Goal: Task Accomplishment & Management: Complete application form

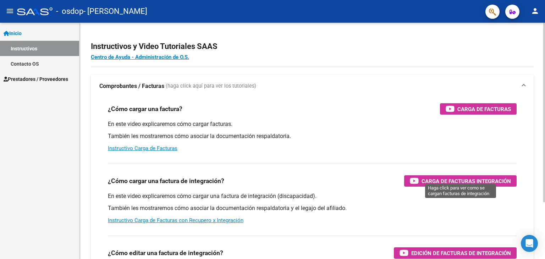
scroll to position [35, 0]
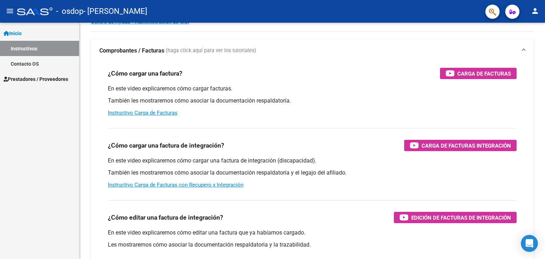
click at [37, 82] on span "Prestadores / Proveedores" at bounding box center [36, 79] width 65 height 8
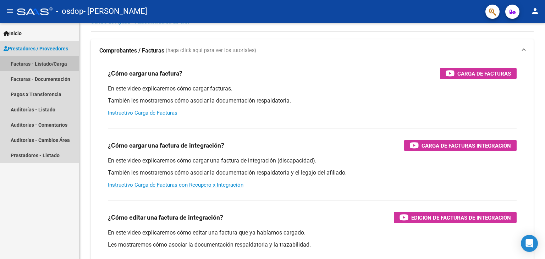
click at [43, 66] on link "Facturas - Listado/Carga" at bounding box center [39, 63] width 79 height 15
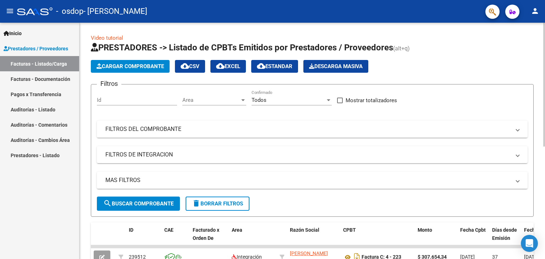
click at [153, 65] on span "Cargar Comprobante" at bounding box center [129, 66] width 67 height 6
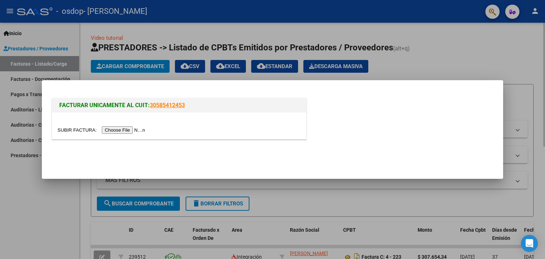
click at [505, 43] on div at bounding box center [272, 129] width 545 height 259
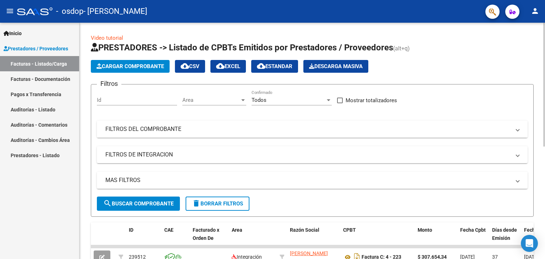
click at [276, 122] on mat-expansion-panel-header "FILTROS DEL COMPROBANTE" at bounding box center [312, 129] width 431 height 17
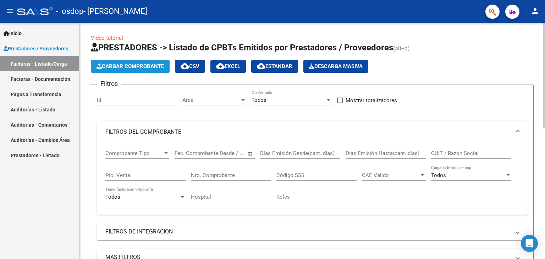
click at [136, 70] on button "Cargar Comprobante" at bounding box center [130, 66] width 79 height 13
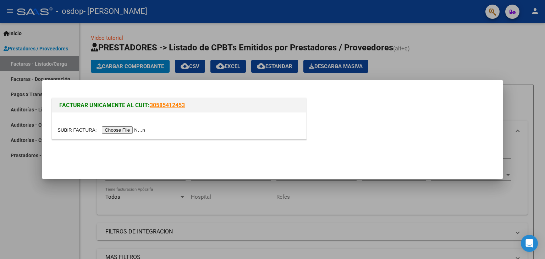
click at [140, 129] on input "file" at bounding box center [102, 129] width 90 height 7
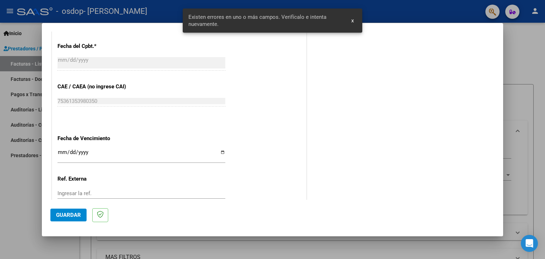
scroll to position [473, 0]
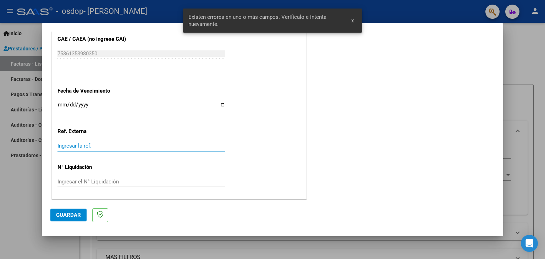
click at [79, 148] on input "Ingresar la ref." at bounding box center [141, 146] width 168 height 6
click at [83, 103] on input "Ingresar la fecha" at bounding box center [141, 107] width 168 height 11
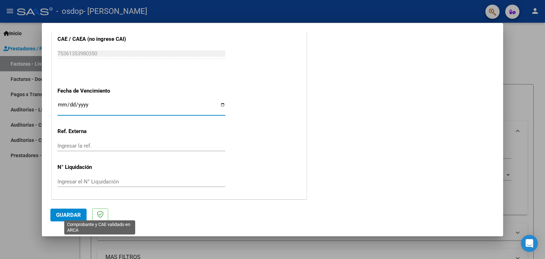
click at [98, 213] on icon at bounding box center [100, 214] width 7 height 7
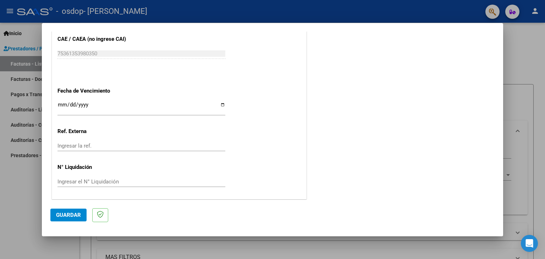
click at [77, 218] on button "Guardar" at bounding box center [68, 215] width 36 height 13
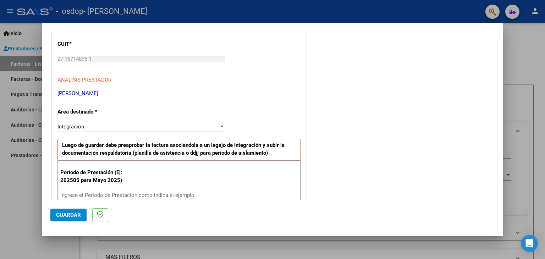
scroll to position [106, 0]
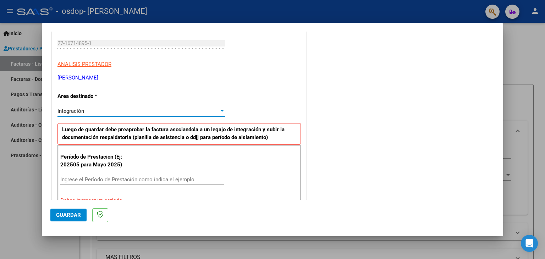
click at [85, 110] on div "Integración" at bounding box center [137, 111] width 161 height 6
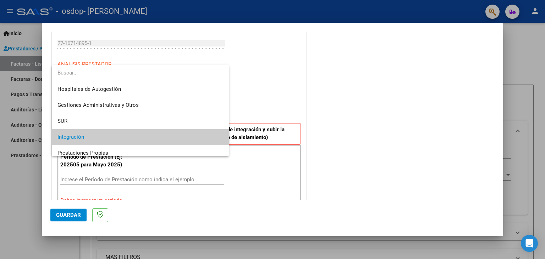
scroll to position [26, 0]
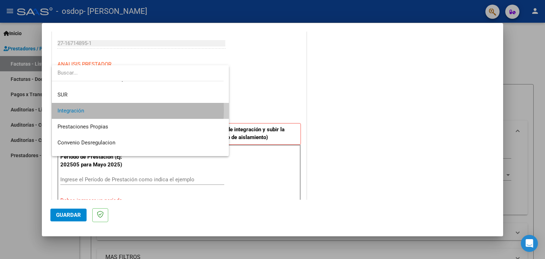
click at [85, 110] on span "Integración" at bounding box center [140, 111] width 166 height 16
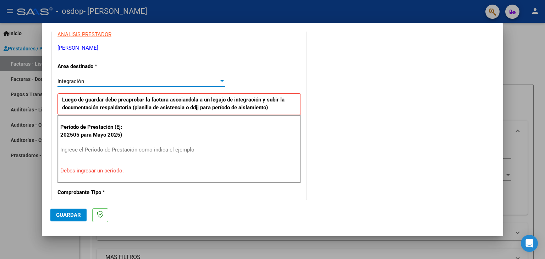
scroll to position [177, 0]
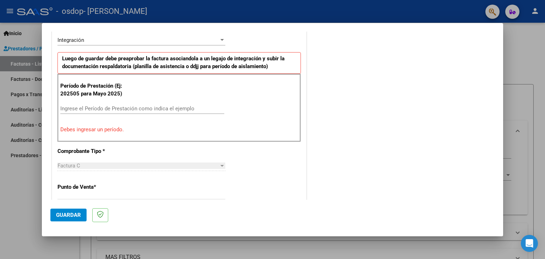
click at [97, 126] on p "Debes ingresar un período." at bounding box center [179, 130] width 238 height 8
click at [95, 109] on input "Ingrese el Período de Prestación como indica el ejemplo" at bounding box center [142, 108] width 164 height 6
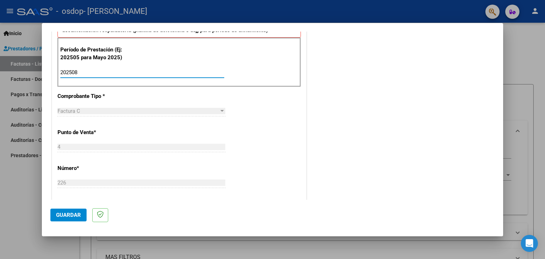
scroll to position [284, 0]
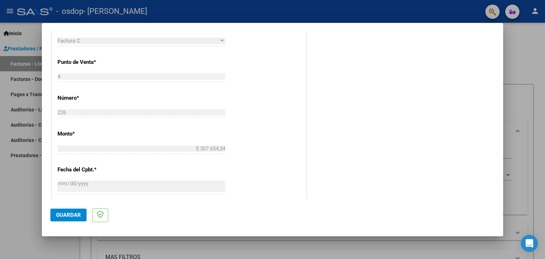
type input "202508"
click at [81, 218] on button "Guardar" at bounding box center [68, 215] width 36 height 13
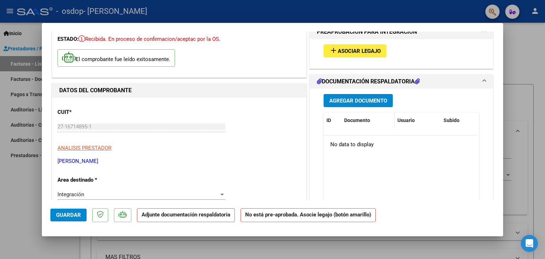
scroll to position [35, 0]
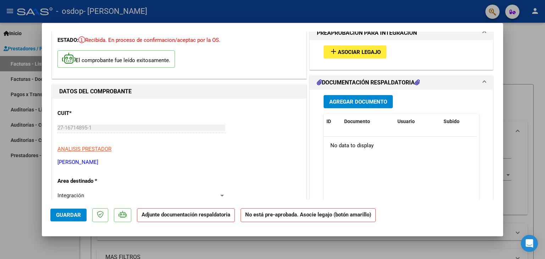
click at [363, 106] on button "Agregar Documento" at bounding box center [357, 101] width 69 height 13
click at [319, 83] on h1 "DOCUMENTACIÓN RESPALDATORIA" at bounding box center [368, 82] width 103 height 9
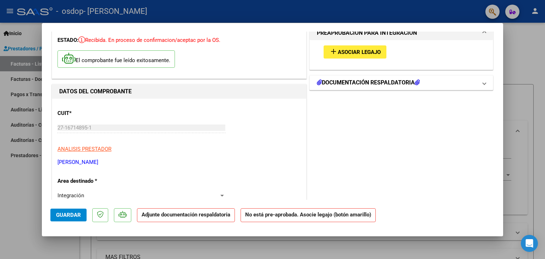
click at [317, 83] on icon at bounding box center [319, 82] width 5 height 6
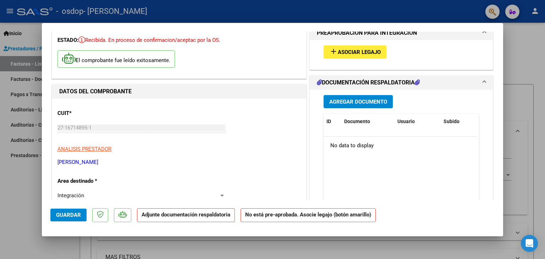
click at [353, 99] on span "Agregar Documento" at bounding box center [358, 102] width 58 height 6
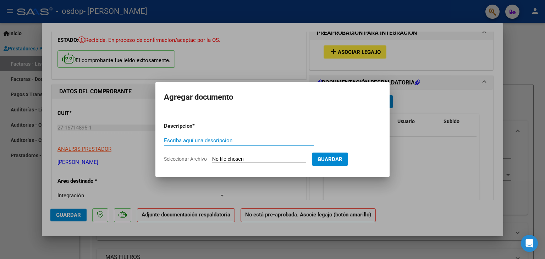
click at [205, 142] on input "Escriba aquí una descripcion" at bounding box center [239, 140] width 150 height 6
click at [201, 156] on span "Seleccionar Archivo" at bounding box center [185, 159] width 43 height 6
click at [212, 156] on input "Seleccionar Archivo" at bounding box center [259, 159] width 94 height 7
click at [205, 162] on form "Descripcion * Escriba aquí una descripcion Seleccionar Archivo Guardar" at bounding box center [272, 143] width 217 height 52
click at [204, 161] on span "Seleccionar Archivo" at bounding box center [185, 159] width 43 height 6
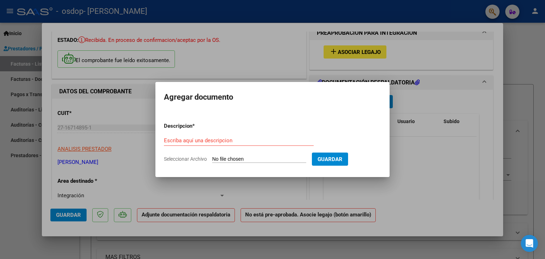
click at [212, 161] on input "Seleccionar Archivo" at bounding box center [259, 159] width 94 height 7
type input "C:\fakepath\planilla asist 08.25.jpg"
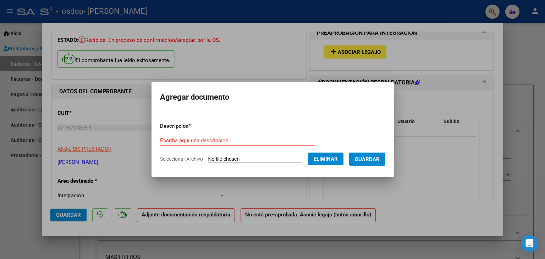
click at [198, 135] on form "Descripcion * Escriba aquí una descripcion Seleccionar Archivo Eliminar Guardar" at bounding box center [272, 143] width 225 height 52
click at [193, 139] on input "Escriba aquí una descripcion" at bounding box center [237, 140] width 155 height 6
type input "Planilla asistencia"
click at [364, 159] on span "Guardar" at bounding box center [367, 159] width 25 height 6
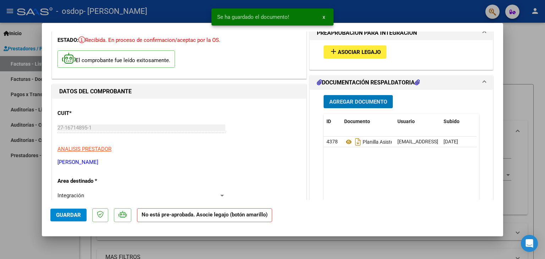
click at [367, 100] on span "Agregar Documento" at bounding box center [358, 102] width 58 height 6
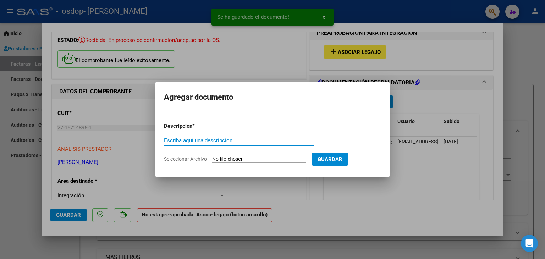
click at [216, 157] on input "Seleccionar Archivo" at bounding box center [259, 159] width 94 height 7
type input "C:\fakepath\mdulo maestra de apoyo 08.25.jpg"
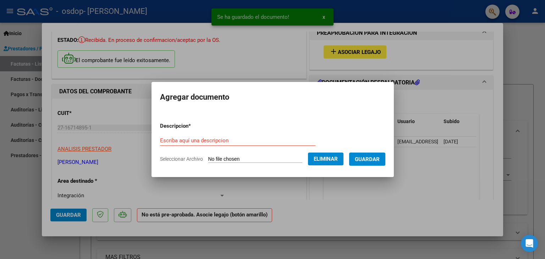
click at [200, 137] on div "Escriba aquí una descripcion" at bounding box center [237, 140] width 155 height 11
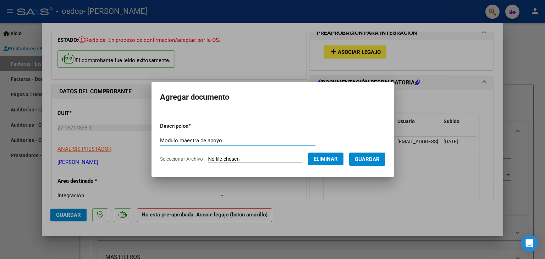
type input "Modulo maestra de apoyo"
click at [368, 154] on button "Guardar" at bounding box center [367, 158] width 36 height 13
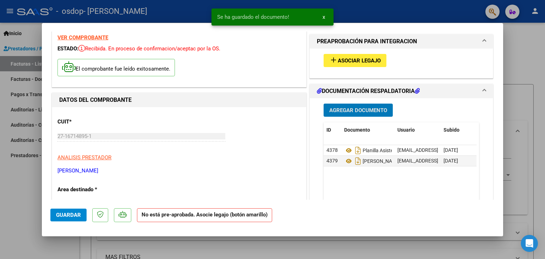
scroll to position [0, 0]
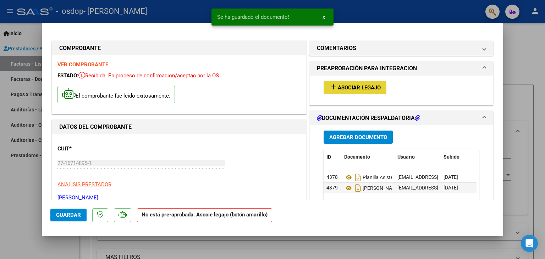
click at [332, 84] on mat-icon "add" at bounding box center [333, 87] width 9 height 9
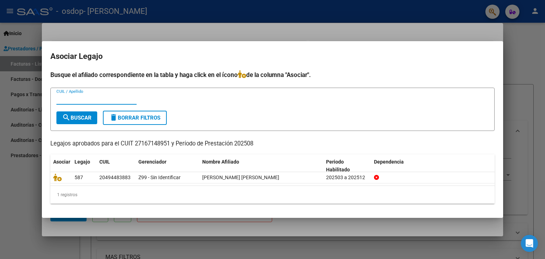
click at [94, 99] on input "CUIL / Apellido" at bounding box center [96, 99] width 80 height 6
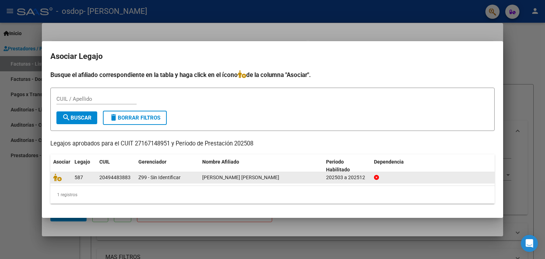
click at [213, 176] on span "[PERSON_NAME] [PERSON_NAME]" at bounding box center [240, 177] width 77 height 6
click at [57, 178] on icon at bounding box center [57, 177] width 9 height 8
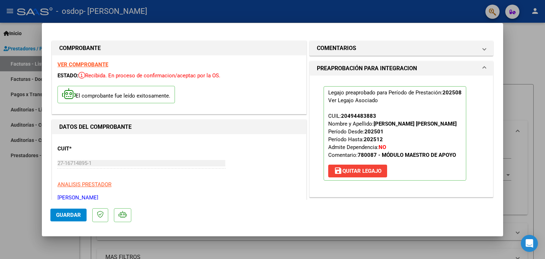
scroll to position [35, 0]
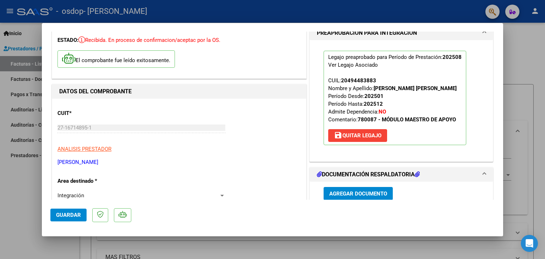
click at [70, 216] on span "Guardar" at bounding box center [68, 215] width 25 height 6
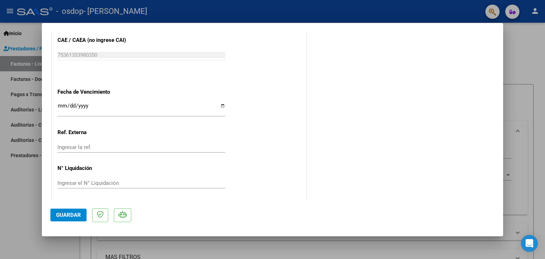
scroll to position [466, 0]
click at [70, 210] on button "Guardar" at bounding box center [68, 215] width 36 height 13
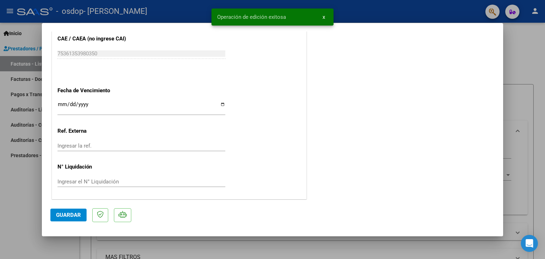
click at [527, 74] on div at bounding box center [272, 129] width 545 height 259
type input "$ 0,00"
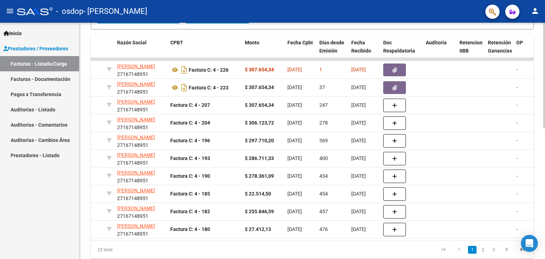
scroll to position [291, 0]
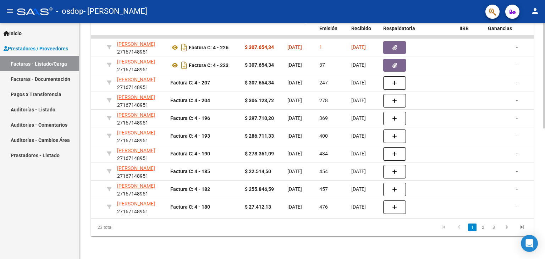
drag, startPoint x: 246, startPoint y: 218, endPoint x: 258, endPoint y: 214, distance: 12.6
click at [258, 214] on div "ID CAE Facturado x Orden De Area Razón Social CPBT Monto Fecha Cpbt Días desde …" at bounding box center [312, 124] width 443 height 223
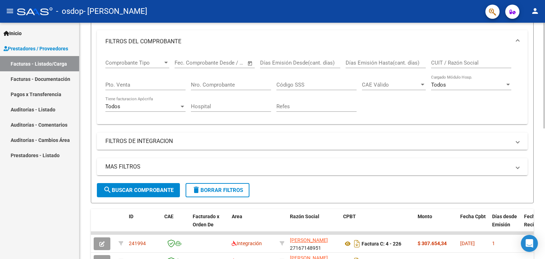
scroll to position [106, 0]
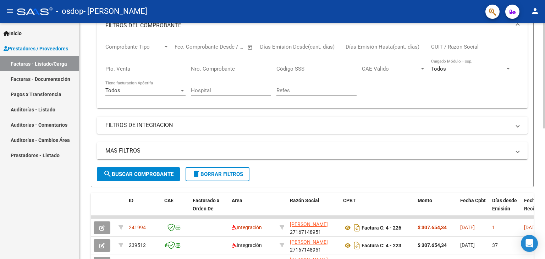
click at [135, 124] on mat-panel-title "FILTROS DE INTEGRACION" at bounding box center [307, 125] width 405 height 8
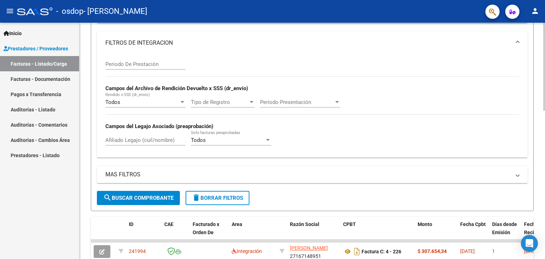
scroll to position [213, 0]
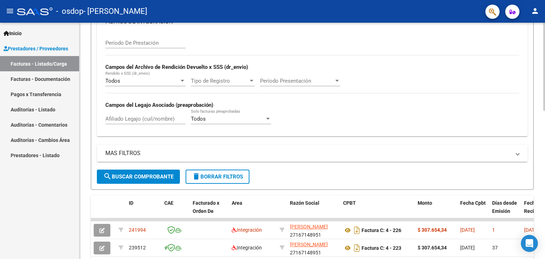
click at [138, 154] on mat-panel-title "MAS FILTROS" at bounding box center [307, 153] width 405 height 8
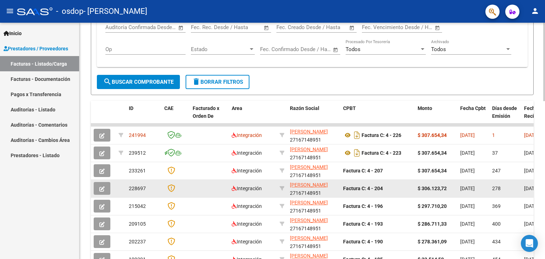
scroll to position [426, 0]
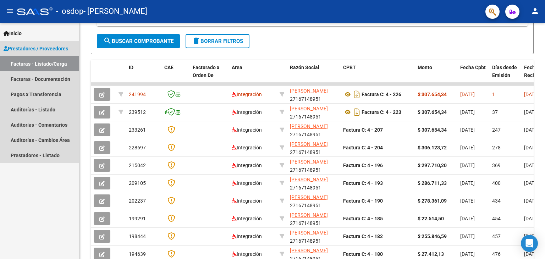
click at [29, 59] on link "Facturas - Listado/Carga" at bounding box center [39, 63] width 79 height 15
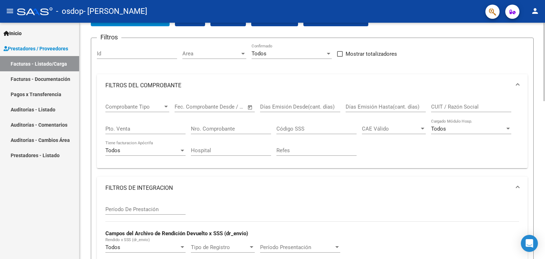
scroll to position [0, 0]
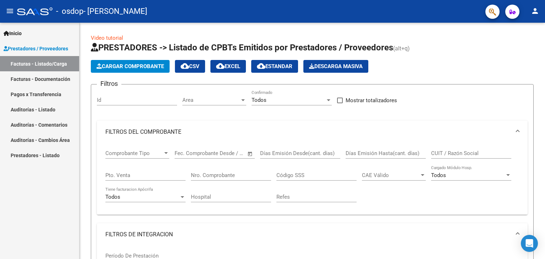
click at [29, 47] on span "Prestadores / Proveedores" at bounding box center [36, 49] width 65 height 8
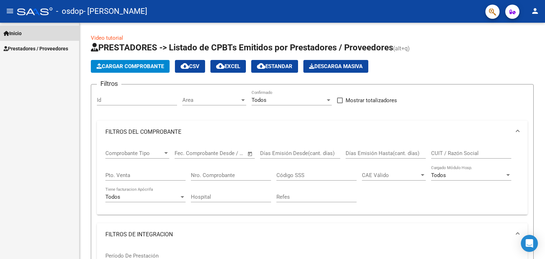
click at [28, 34] on link "Inicio" at bounding box center [39, 33] width 79 height 15
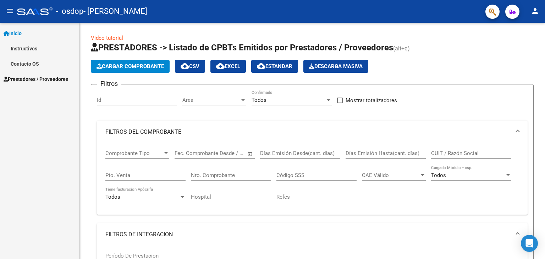
click at [35, 46] on link "Instructivos" at bounding box center [39, 48] width 79 height 15
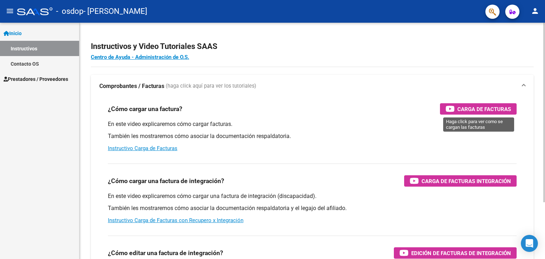
click at [457, 108] on span "Carga de Facturas" at bounding box center [484, 109] width 54 height 9
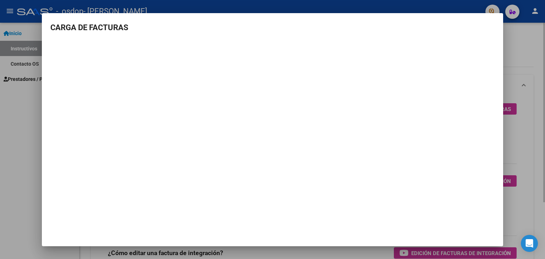
click at [521, 187] on div at bounding box center [272, 129] width 545 height 259
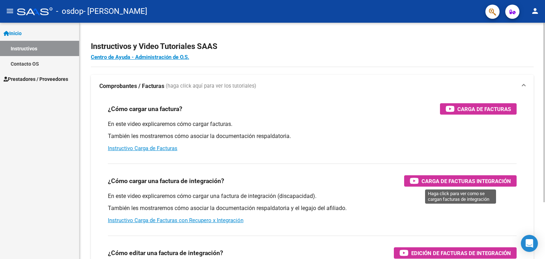
click at [474, 179] on span "Carga de Facturas Integración" at bounding box center [465, 181] width 89 height 9
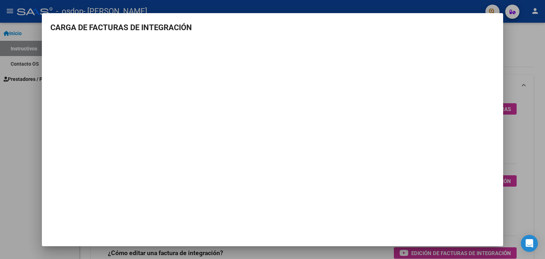
click at [523, 205] on div at bounding box center [272, 129] width 545 height 259
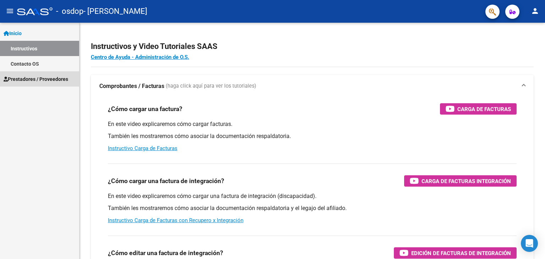
click at [30, 77] on span "Prestadores / Proveedores" at bounding box center [36, 79] width 65 height 8
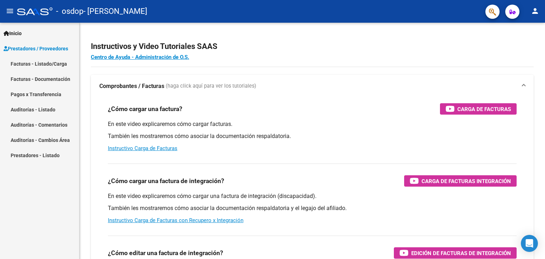
click at [32, 65] on link "Facturas - Listado/Carga" at bounding box center [39, 63] width 79 height 15
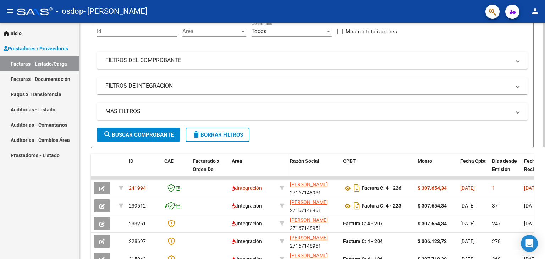
scroll to position [71, 0]
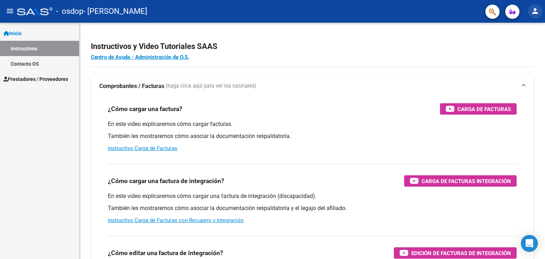
click at [535, 13] on mat-icon "person" at bounding box center [535, 11] width 9 height 9
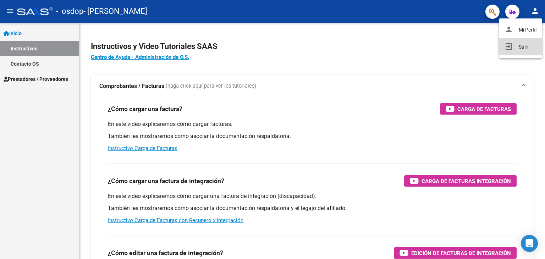
click at [505, 51] on button "exit_to_app Salir" at bounding box center [520, 46] width 43 height 17
